Goal: Find specific page/section: Find specific page/section

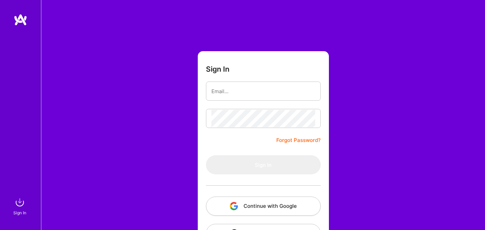
click at [248, 201] on button "Continue with Google" at bounding box center [263, 206] width 115 height 19
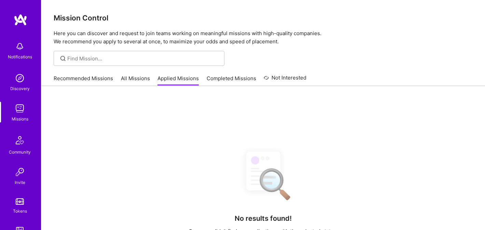
click at [90, 82] on link "Recommended Missions" at bounding box center [83, 80] width 59 height 11
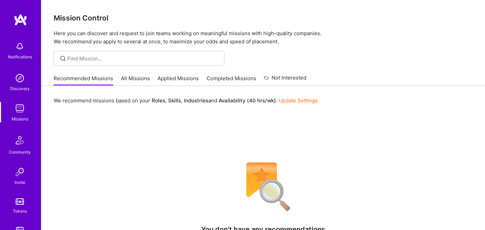
click at [141, 81] on link "All Missions" at bounding box center [135, 80] width 29 height 11
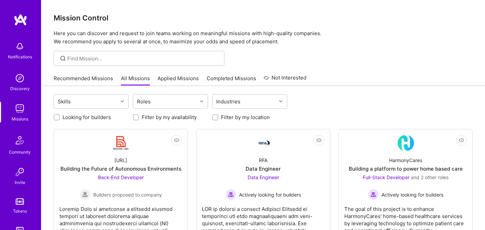
click at [102, 78] on link "Recommended Missions" at bounding box center [83, 80] width 59 height 11
